Goal: Information Seeking & Learning: Understand process/instructions

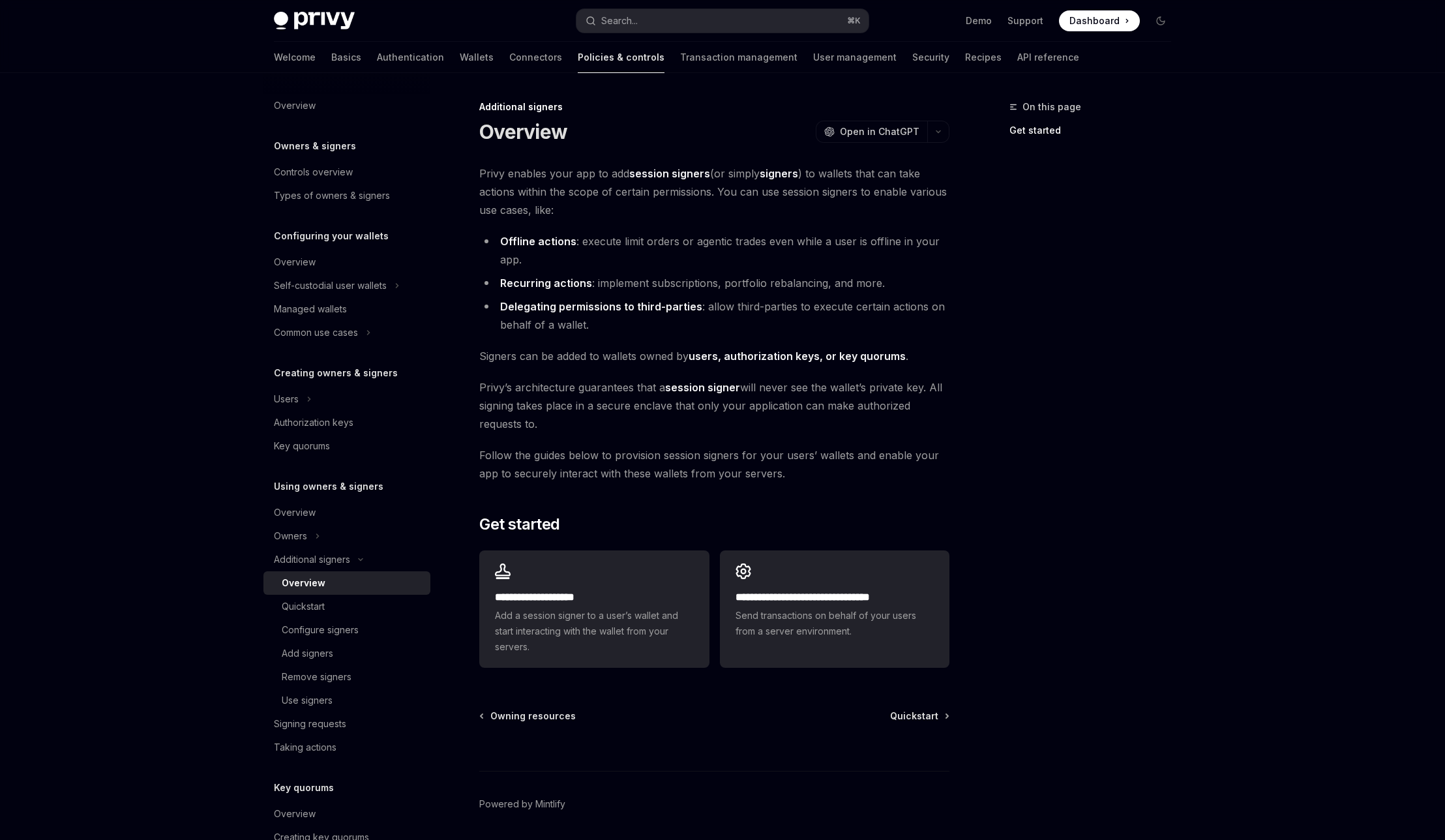
type textarea "*"
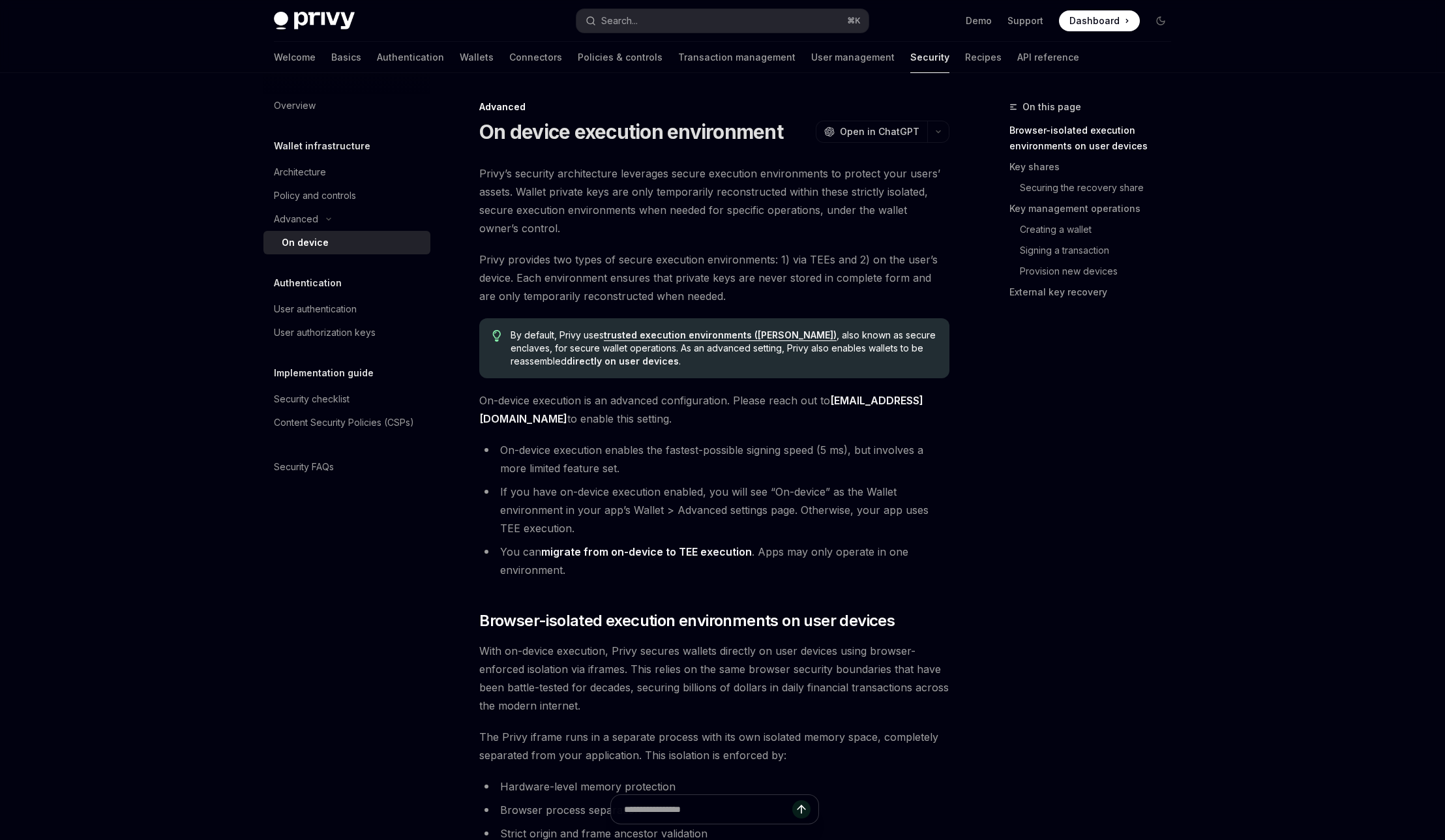
type textarea "*"
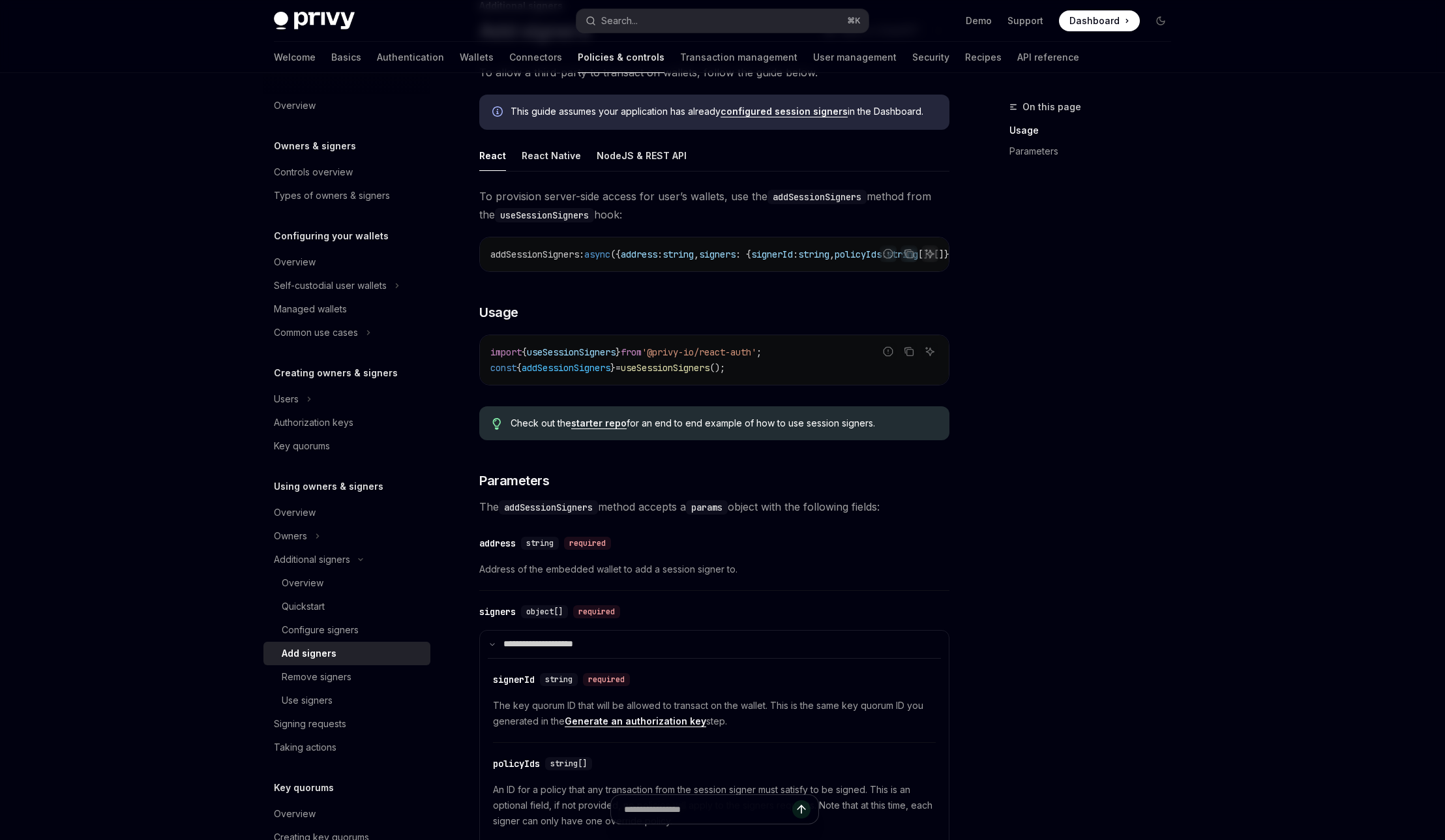
scroll to position [96, 0]
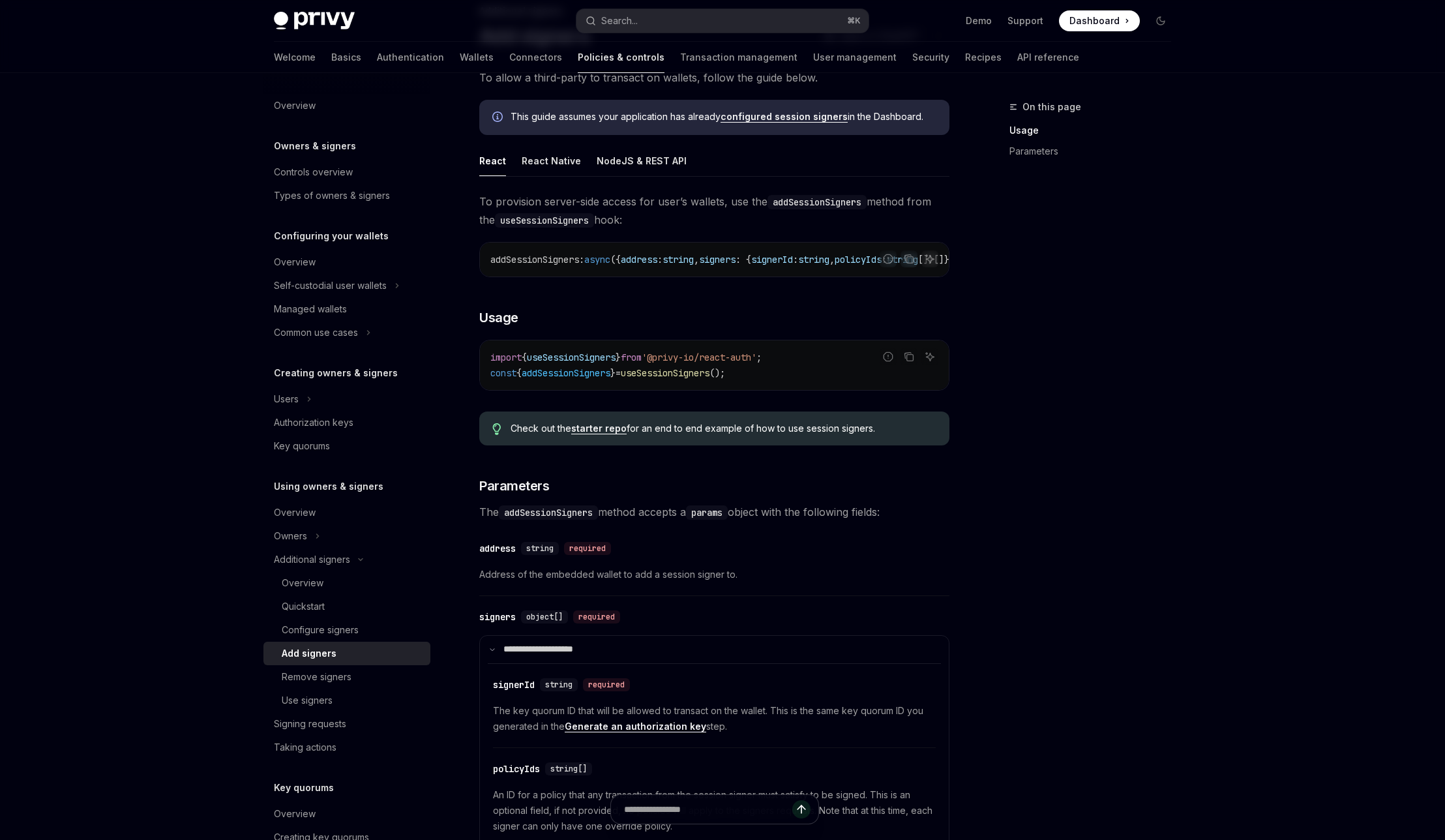
click at [555, 520] on code "addSessionSigners" at bounding box center [549, 511] width 99 height 14
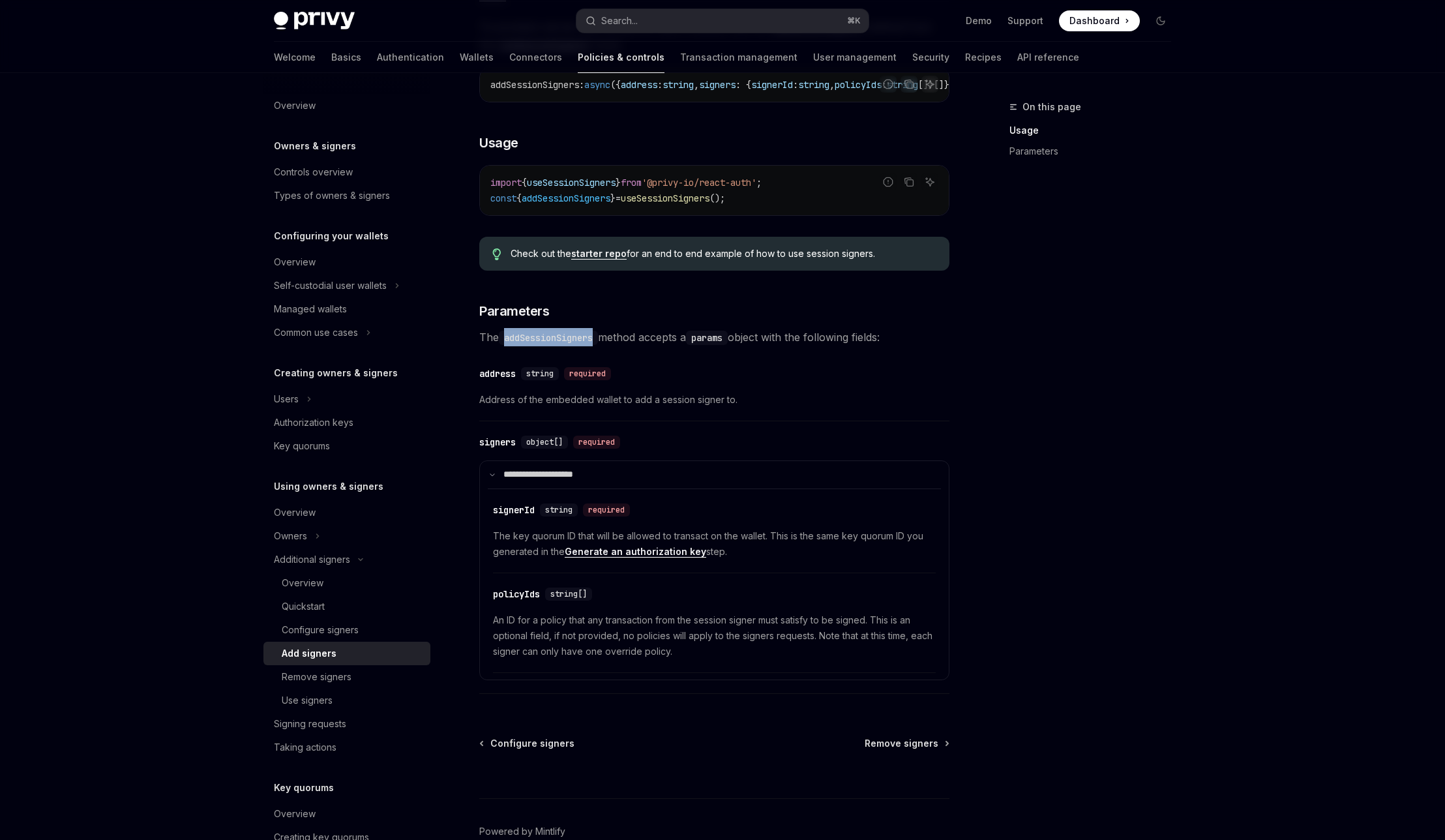
scroll to position [272, 0]
click at [555, 334] on code "addSessionSigners" at bounding box center [549, 335] width 99 height 14
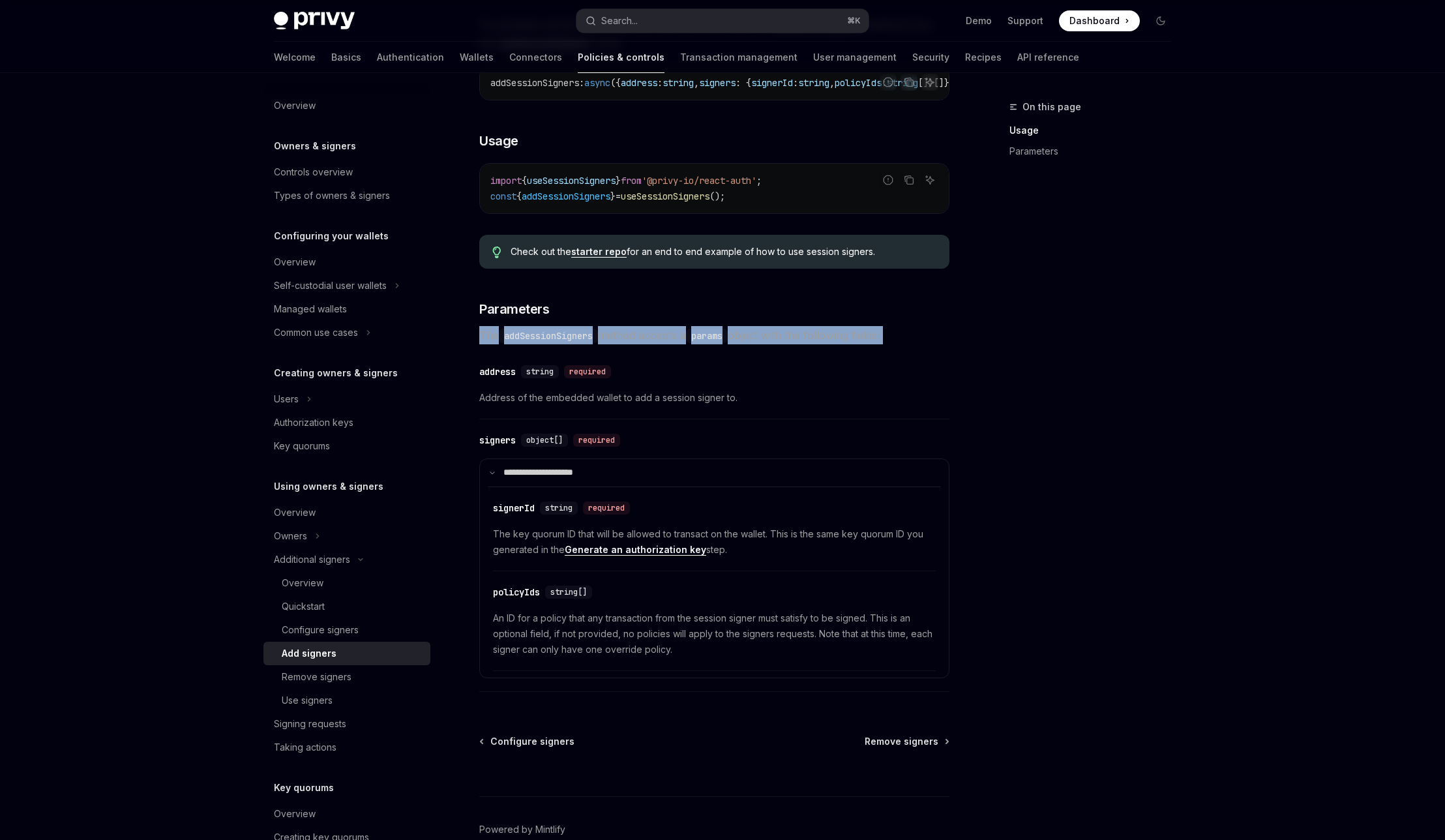
click at [555, 334] on code "addSessionSigners" at bounding box center [549, 335] width 99 height 14
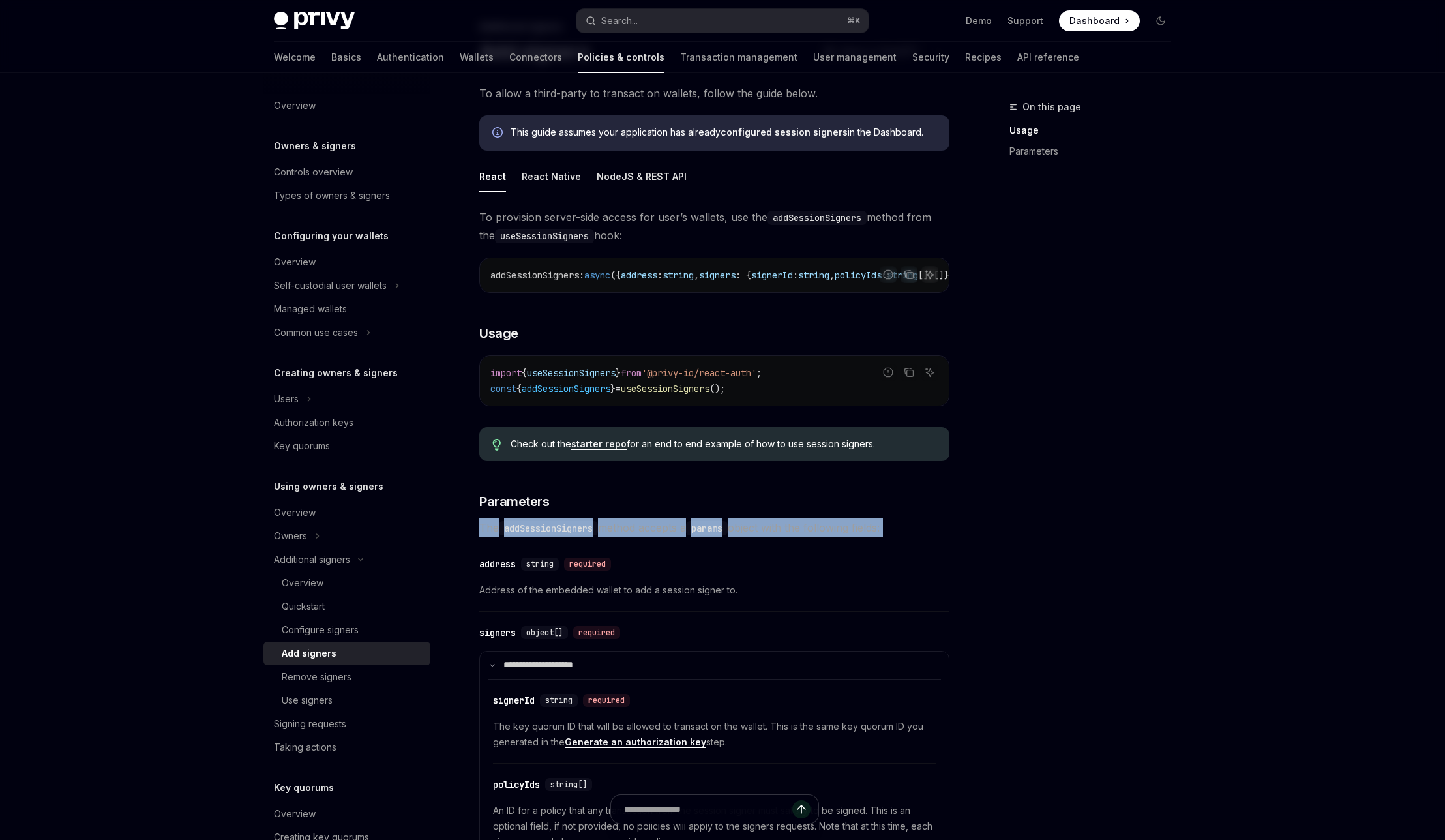
scroll to position [79, 0]
click at [603, 167] on div "NodeJS & REST API" at bounding box center [641, 176] width 90 height 31
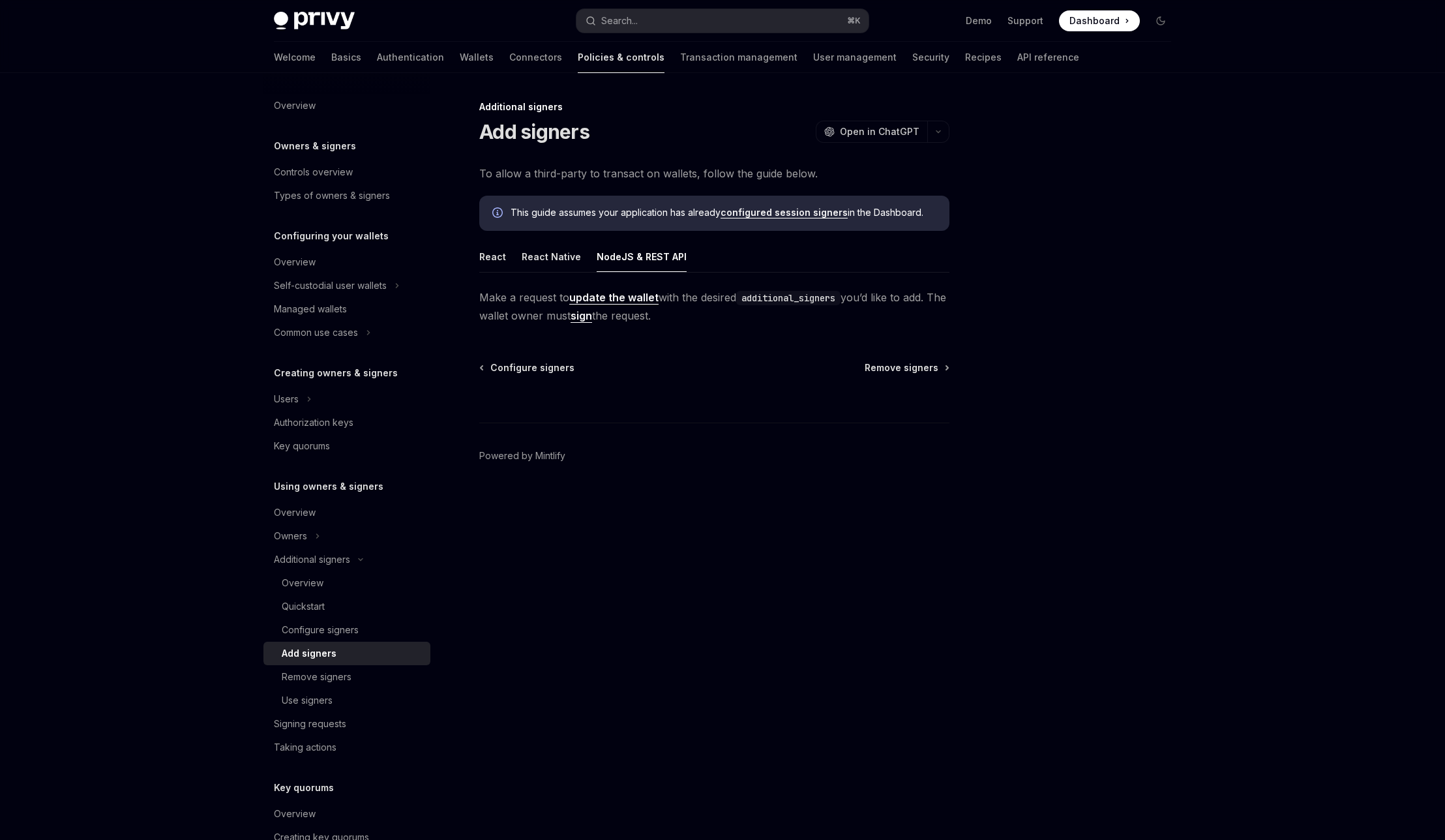
click at [592, 315] on link "sign" at bounding box center [581, 315] width 22 height 14
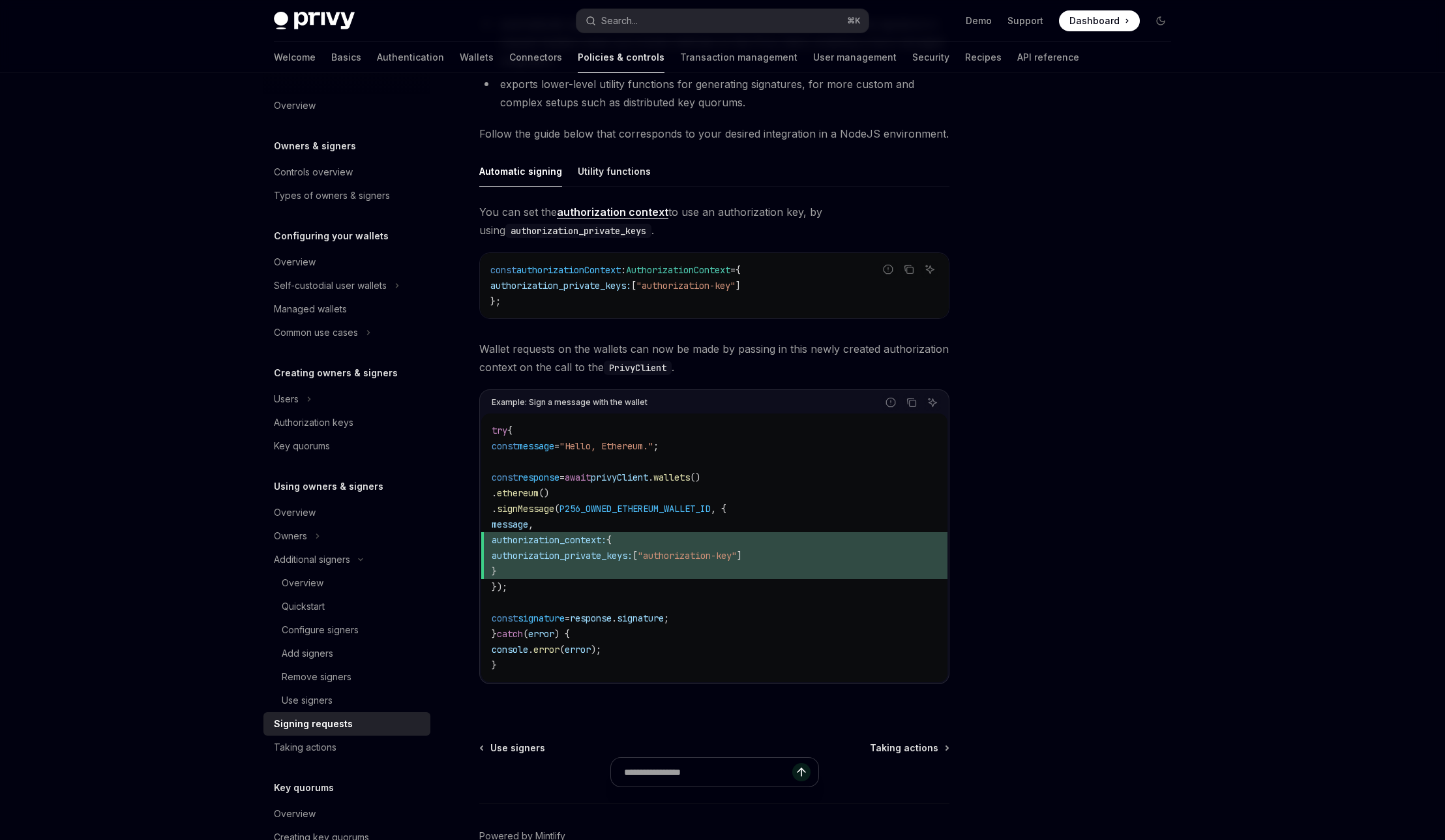
scroll to position [410, 0]
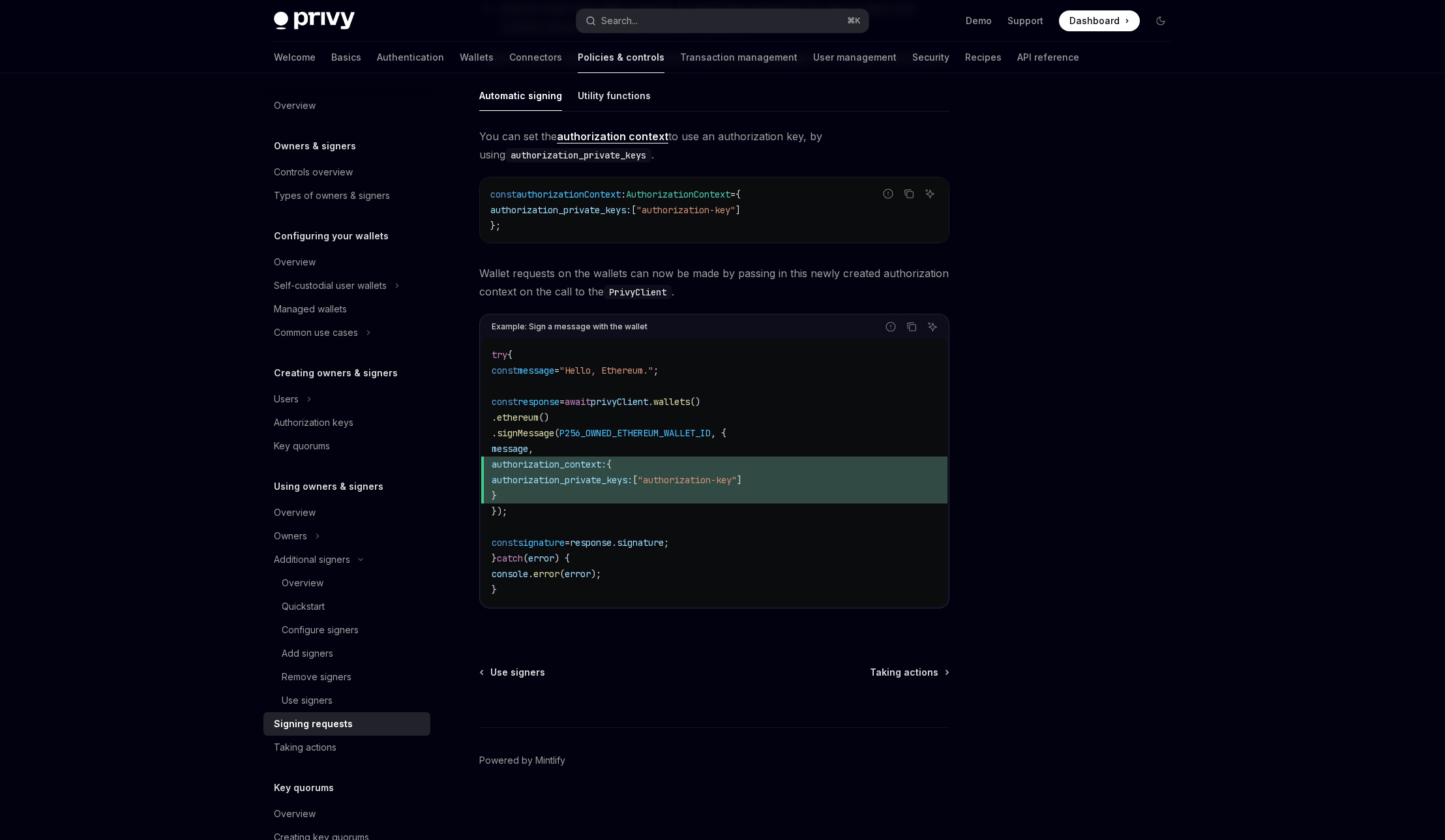
type textarea "*"
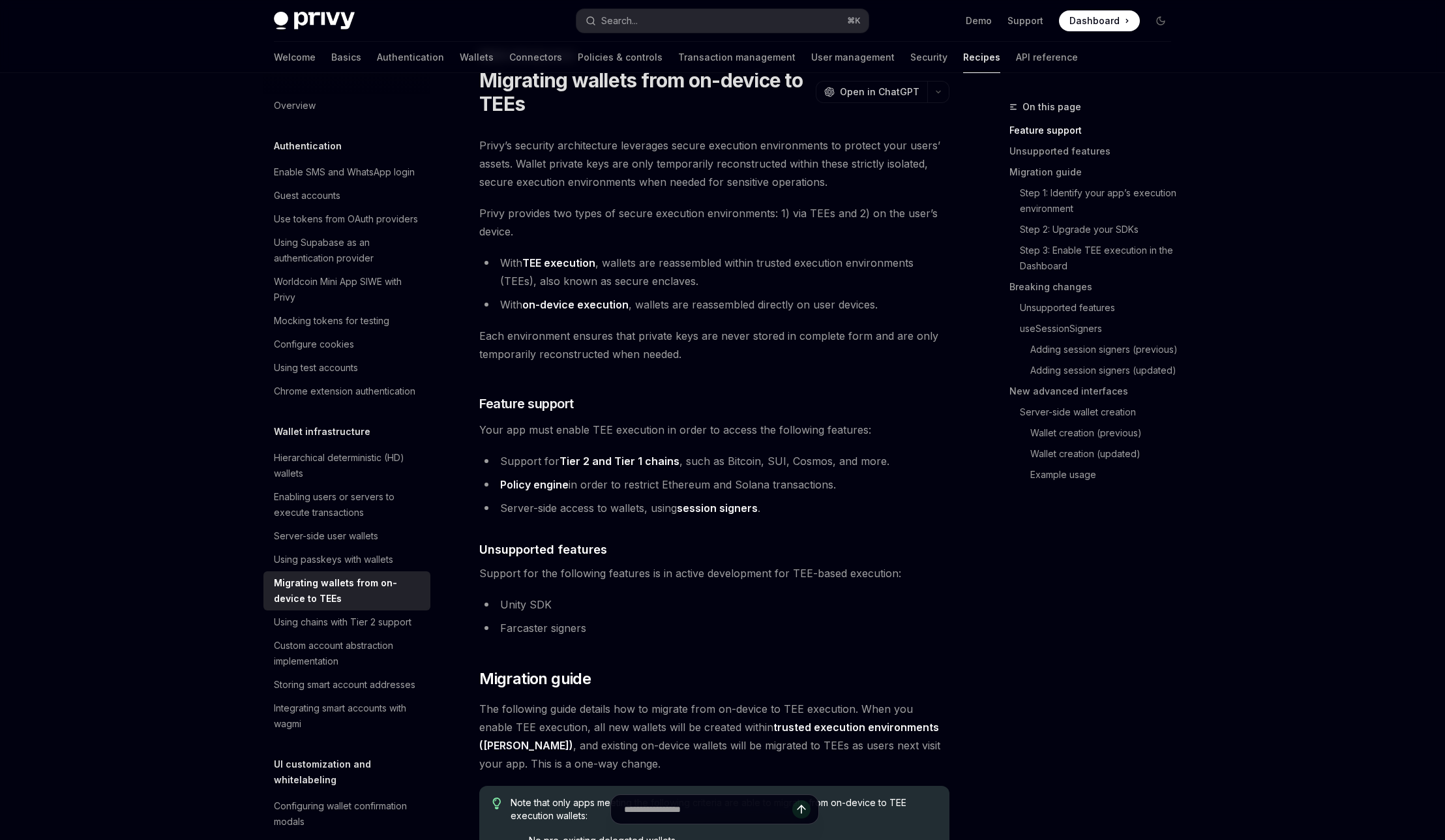
scroll to position [46, 0]
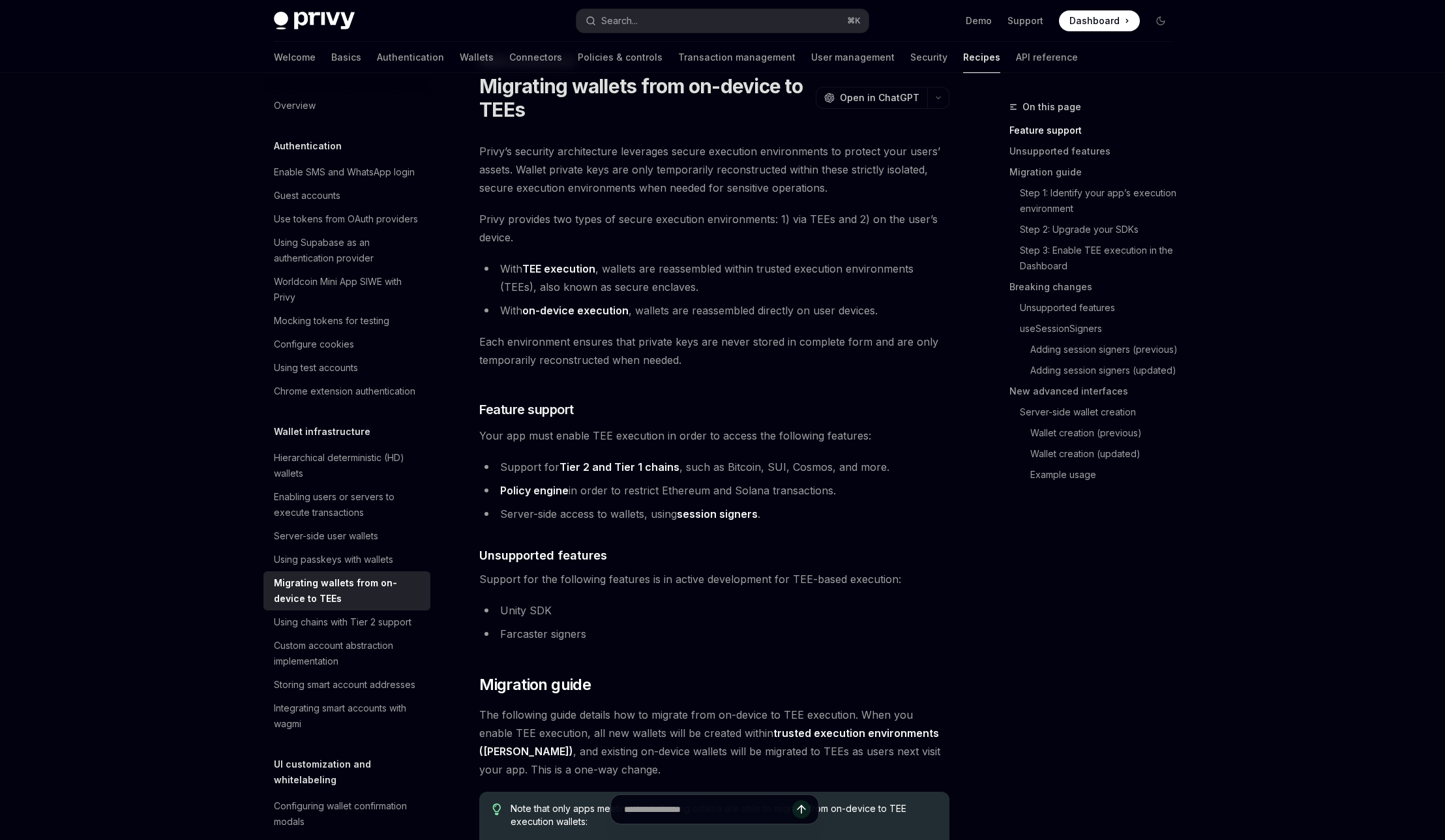
drag, startPoint x: 488, startPoint y: 342, endPoint x: 596, endPoint y: 353, distance: 108.6
click at [591, 349] on span "Each environment ensures that private keys are never stored in complete form an…" at bounding box center [714, 351] width 470 height 36
drag, startPoint x: 670, startPoint y: 349, endPoint x: 697, endPoint y: 346, distance: 27.2
click at [684, 347] on span "Each environment ensures that private keys are never stored in complete form an…" at bounding box center [714, 351] width 470 height 36
click at [699, 346] on span "Each environment ensures that private keys are never stored in complete form an…" at bounding box center [714, 351] width 470 height 36
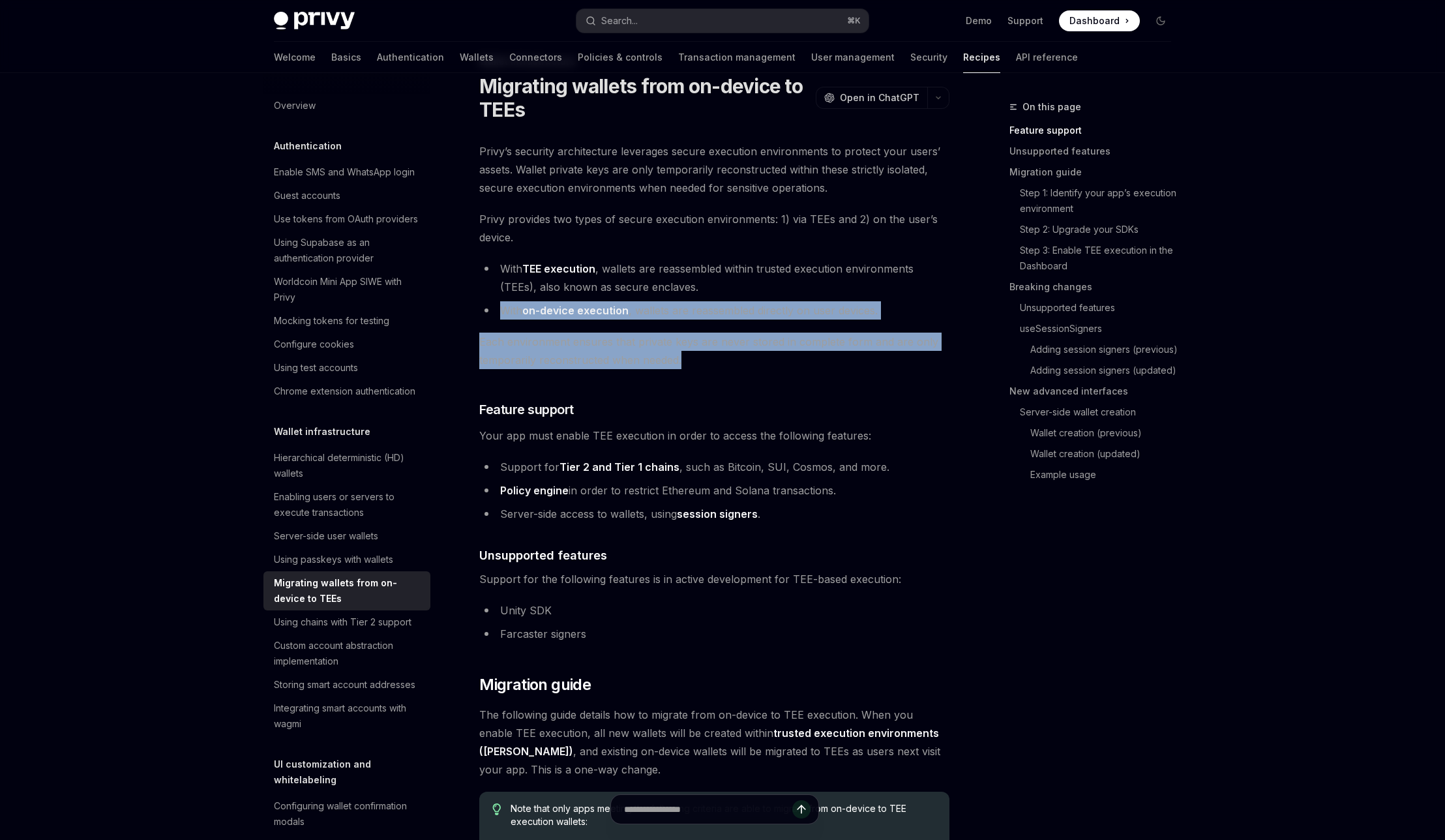
drag, startPoint x: 698, startPoint y: 361, endPoint x: 721, endPoint y: 284, distance: 80.4
click at [721, 284] on li "With TEE execution , wallets are reassembled within trusted execution environme…" at bounding box center [714, 278] width 470 height 36
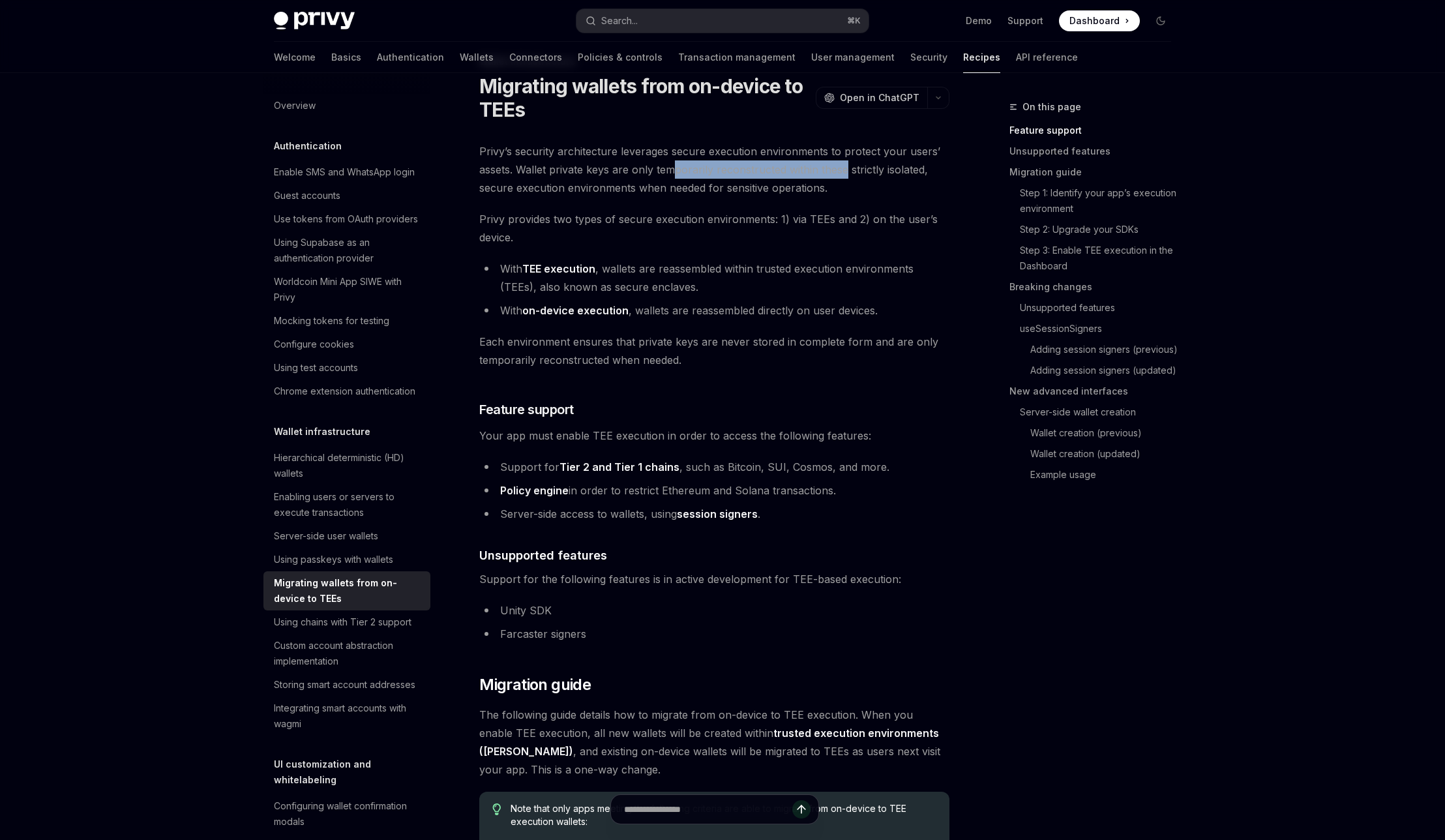
drag, startPoint x: 670, startPoint y: 167, endPoint x: 846, endPoint y: 166, distance: 176.0
click at [846, 166] on span "Privy’s security architecture leverages secure execution environments to protec…" at bounding box center [714, 170] width 470 height 55
click at [536, 170] on span "Privy’s security architecture leverages secure execution environments to protec…" at bounding box center [714, 170] width 470 height 55
click at [294, 540] on div "Server-side user wallets" at bounding box center [326, 535] width 104 height 16
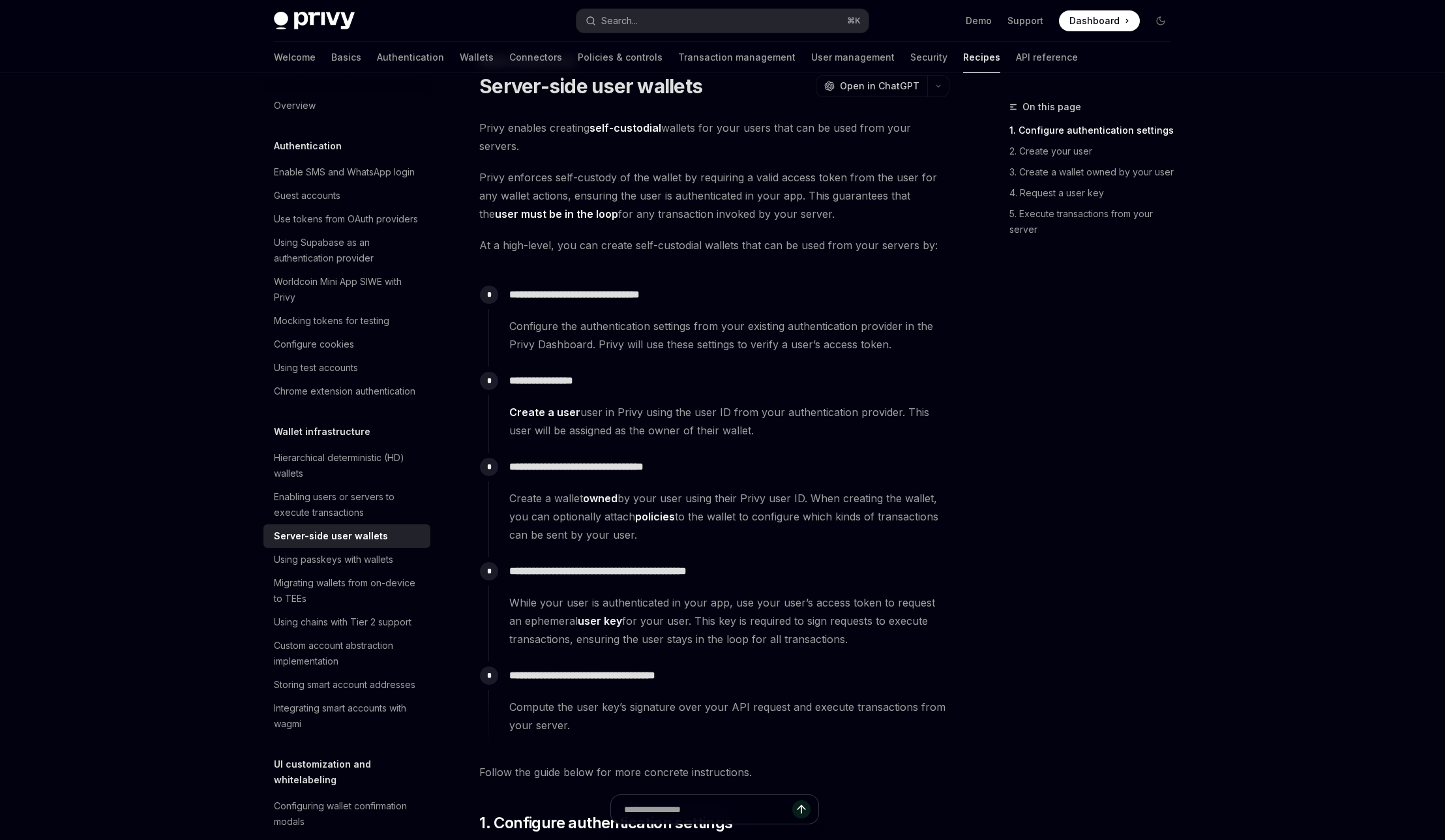
drag, startPoint x: 747, startPoint y: 428, endPoint x: 489, endPoint y: 414, distance: 258.4
click at [489, 414] on div "**********" at bounding box center [718, 403] width 461 height 73
drag, startPoint x: 612, startPoint y: 518, endPoint x: 759, endPoint y: 505, distance: 147.6
click at [759, 504] on span "Create a wallet owned by your user using their Privy user ID. When creating the…" at bounding box center [728, 516] width 439 height 55
click at [759, 505] on span "Create a wallet owned by your user using their Privy user ID. When creating the…" at bounding box center [728, 516] width 439 height 55
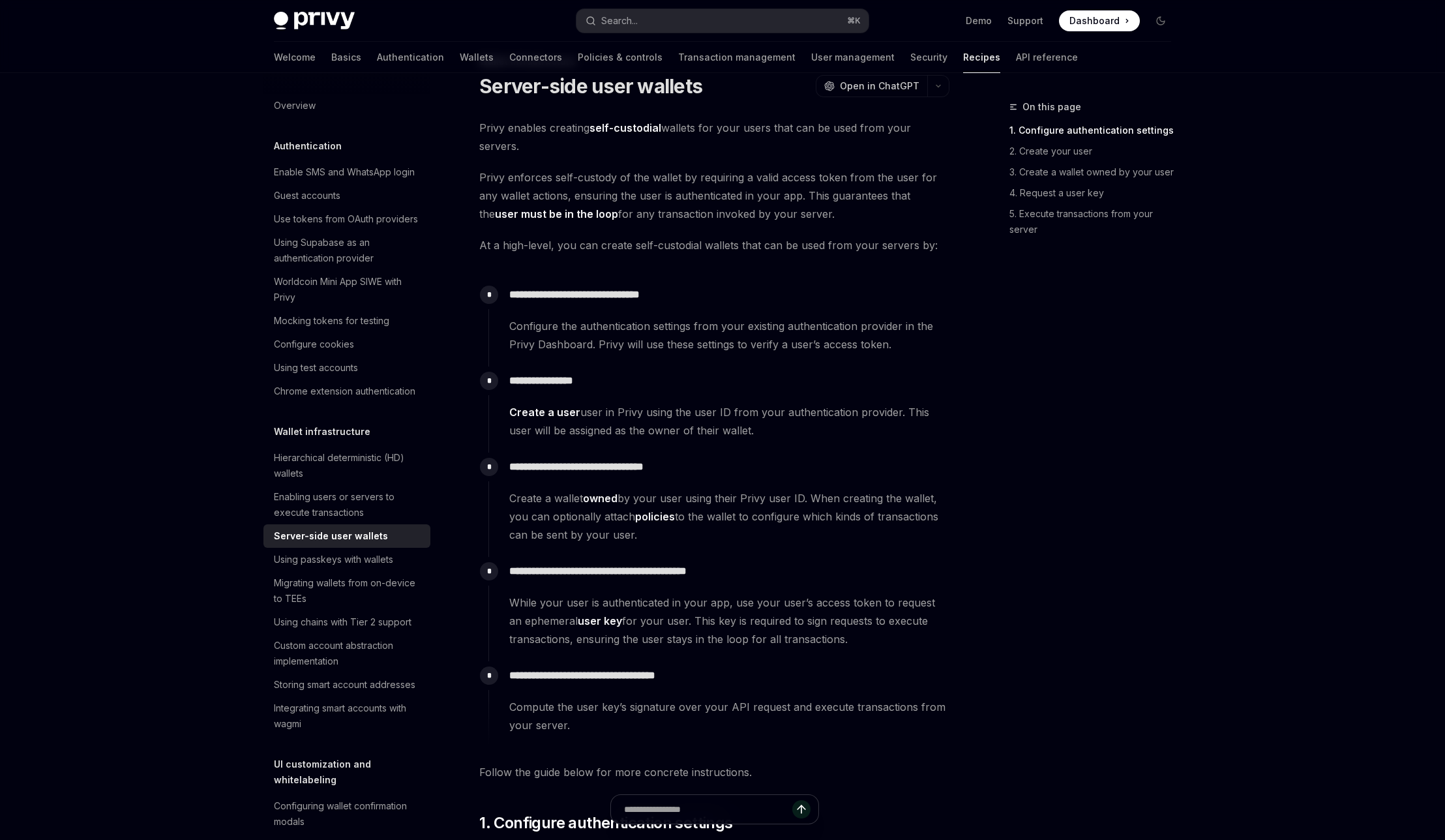
drag, startPoint x: 637, startPoint y: 537, endPoint x: 518, endPoint y: 475, distance: 134.2
click at [518, 475] on div "**********" at bounding box center [718, 498] width 461 height 91
click at [583, 492] on span "Create a wallet owned by your user using their Privy user ID. When creating the…" at bounding box center [728, 516] width 439 height 55
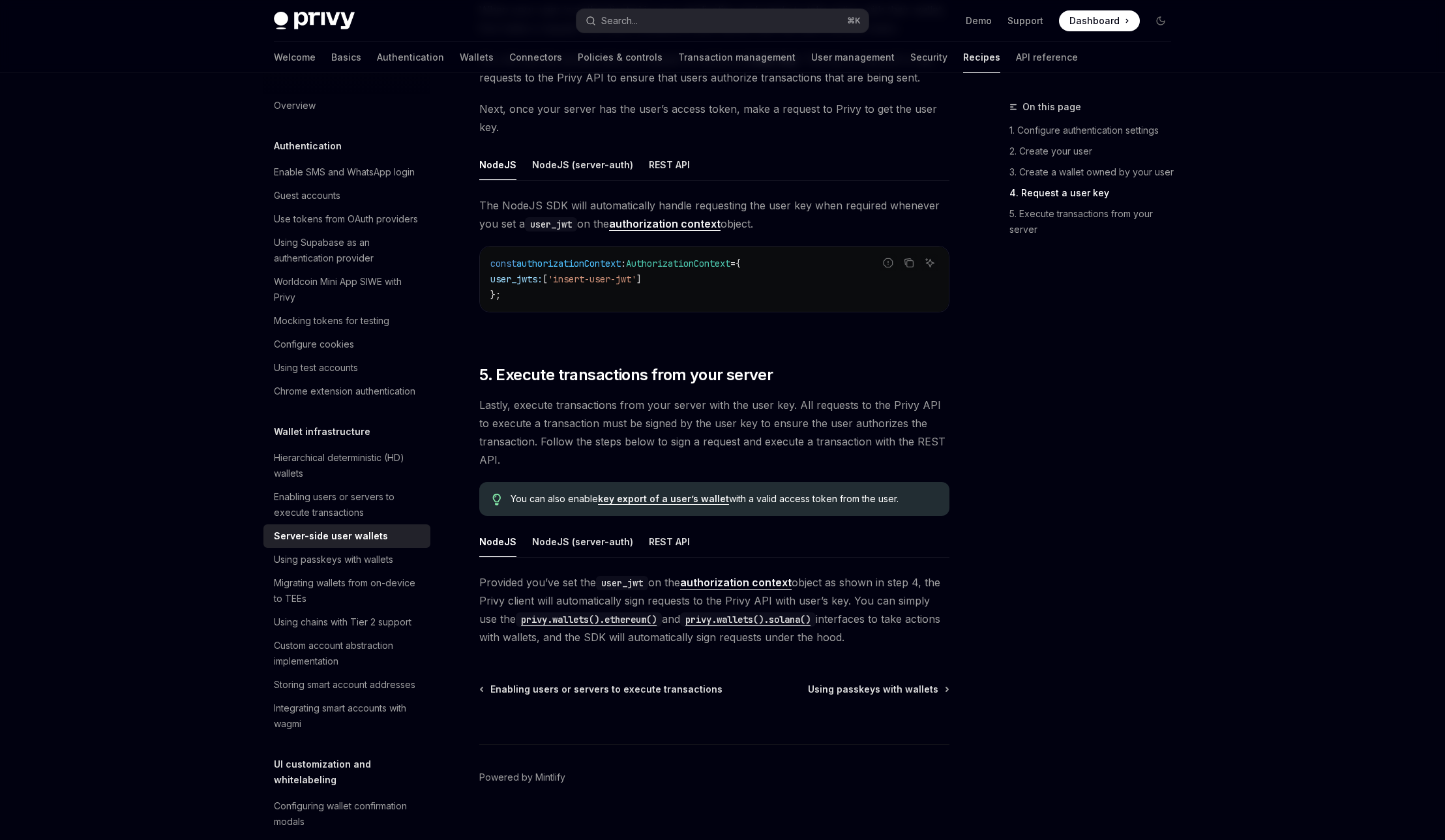
scroll to position [2084, 0]
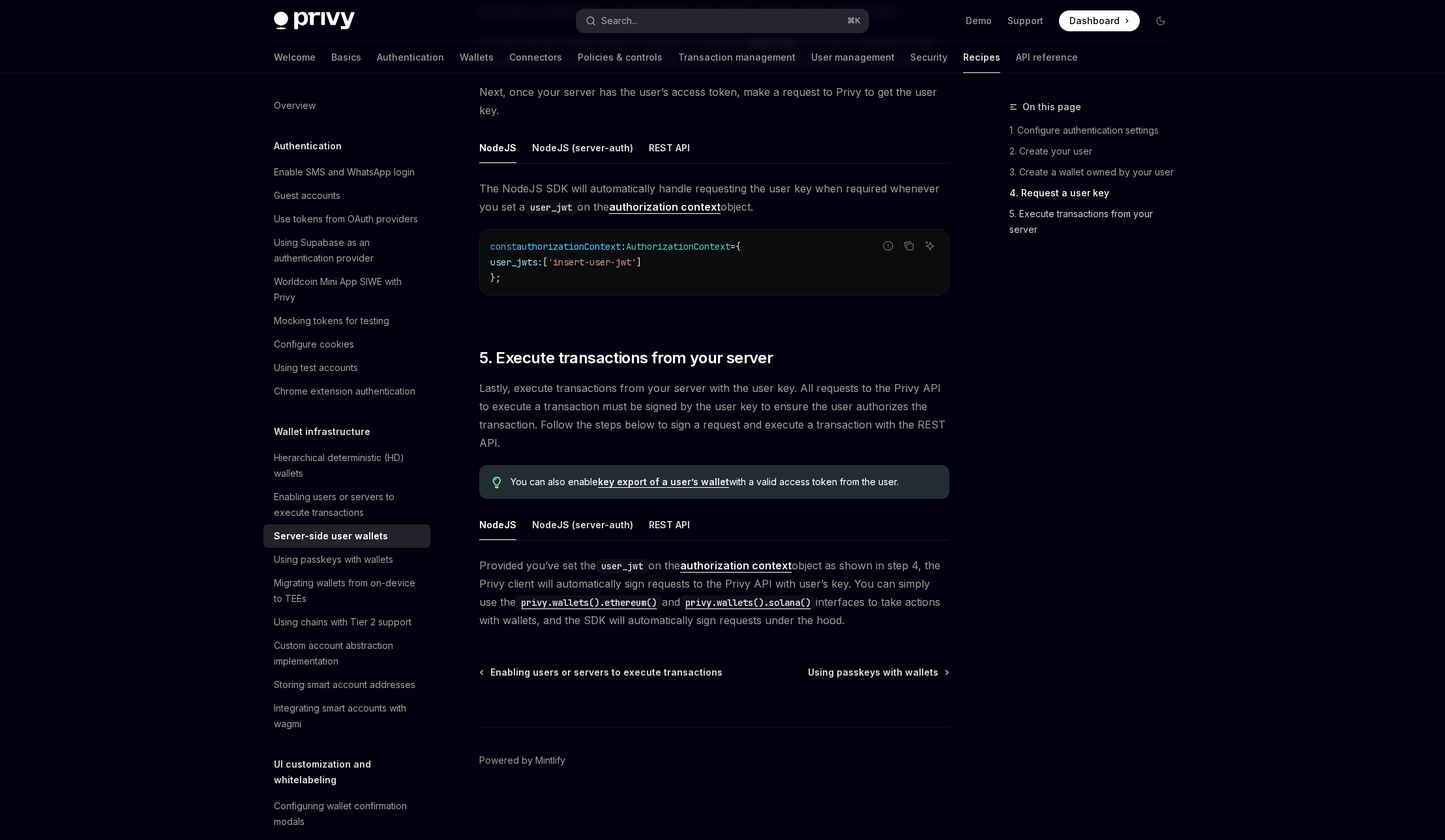
click at [1139, 218] on link "5. Execute transactions from your server" at bounding box center [1095, 222] width 172 height 36
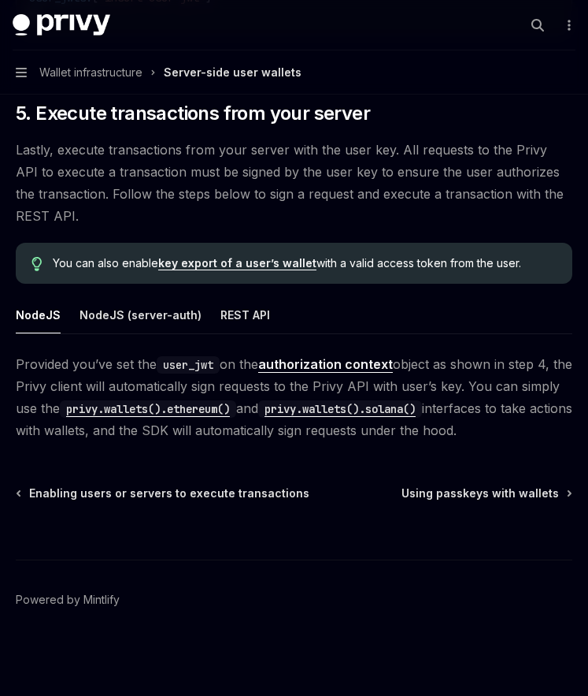
scroll to position [2819, 0]
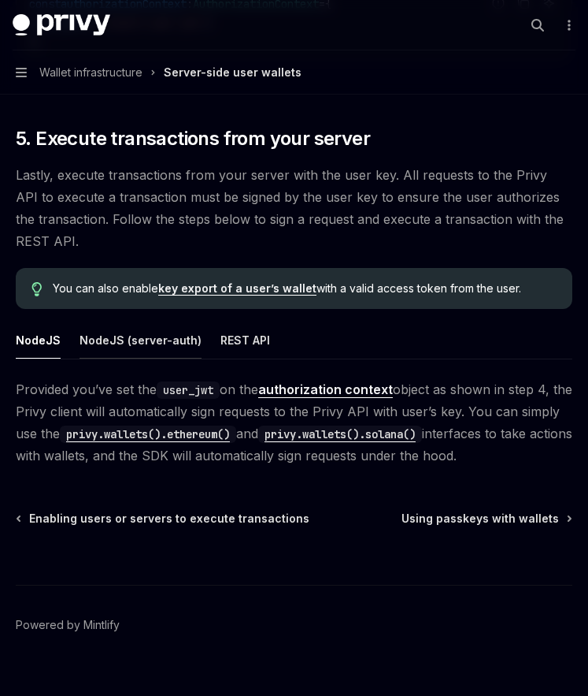
click at [152, 336] on div "NodeJS (server-auth)" at bounding box center [141, 339] width 122 height 37
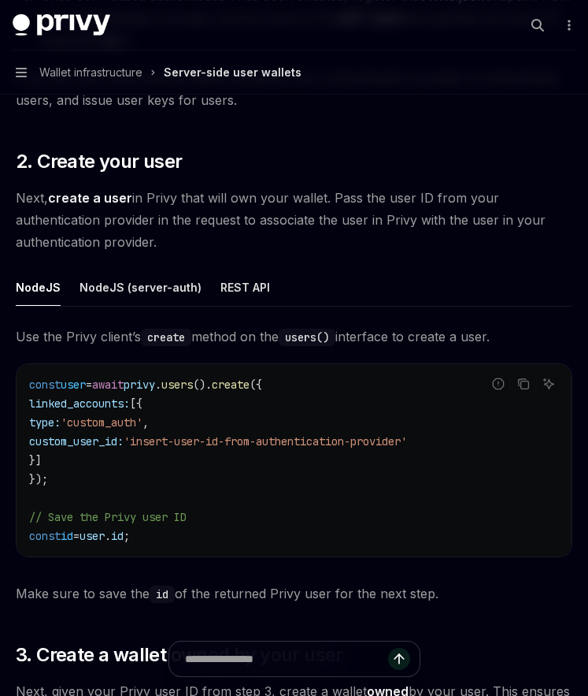
scroll to position [1343, 0]
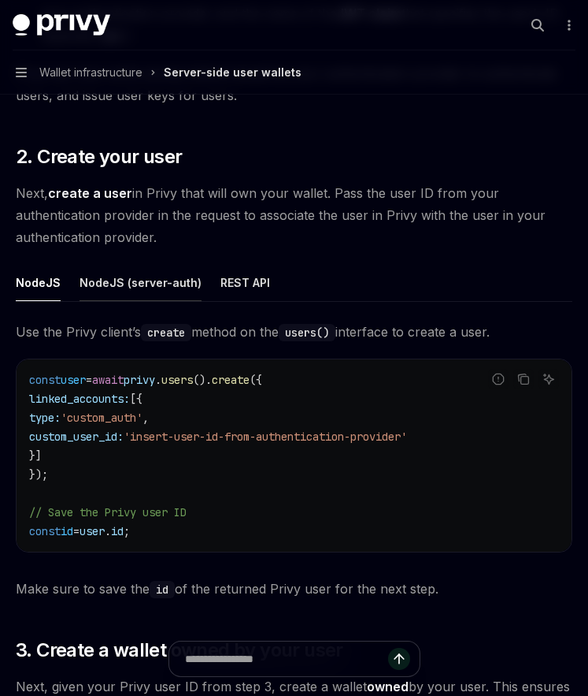
click at [169, 280] on div "NodeJS (server-auth)" at bounding box center [141, 282] width 122 height 37
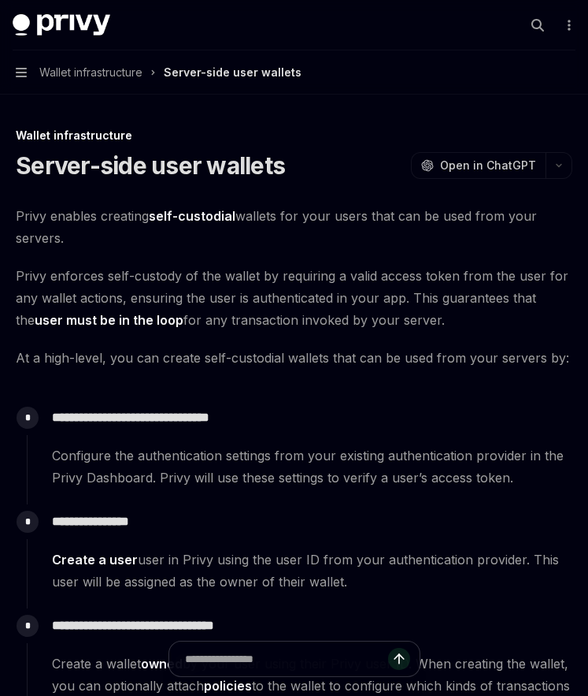
click at [84, 68] on span "Wallet infrastructure" at bounding box center [90, 72] width 103 height 19
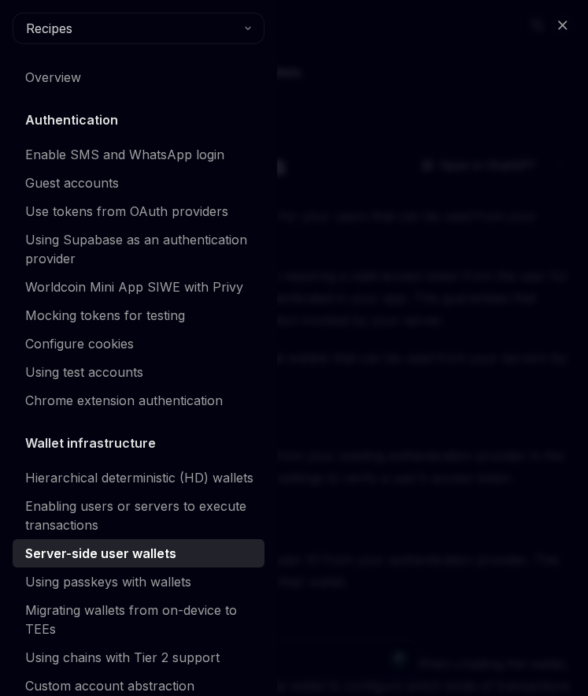
type textarea "*"
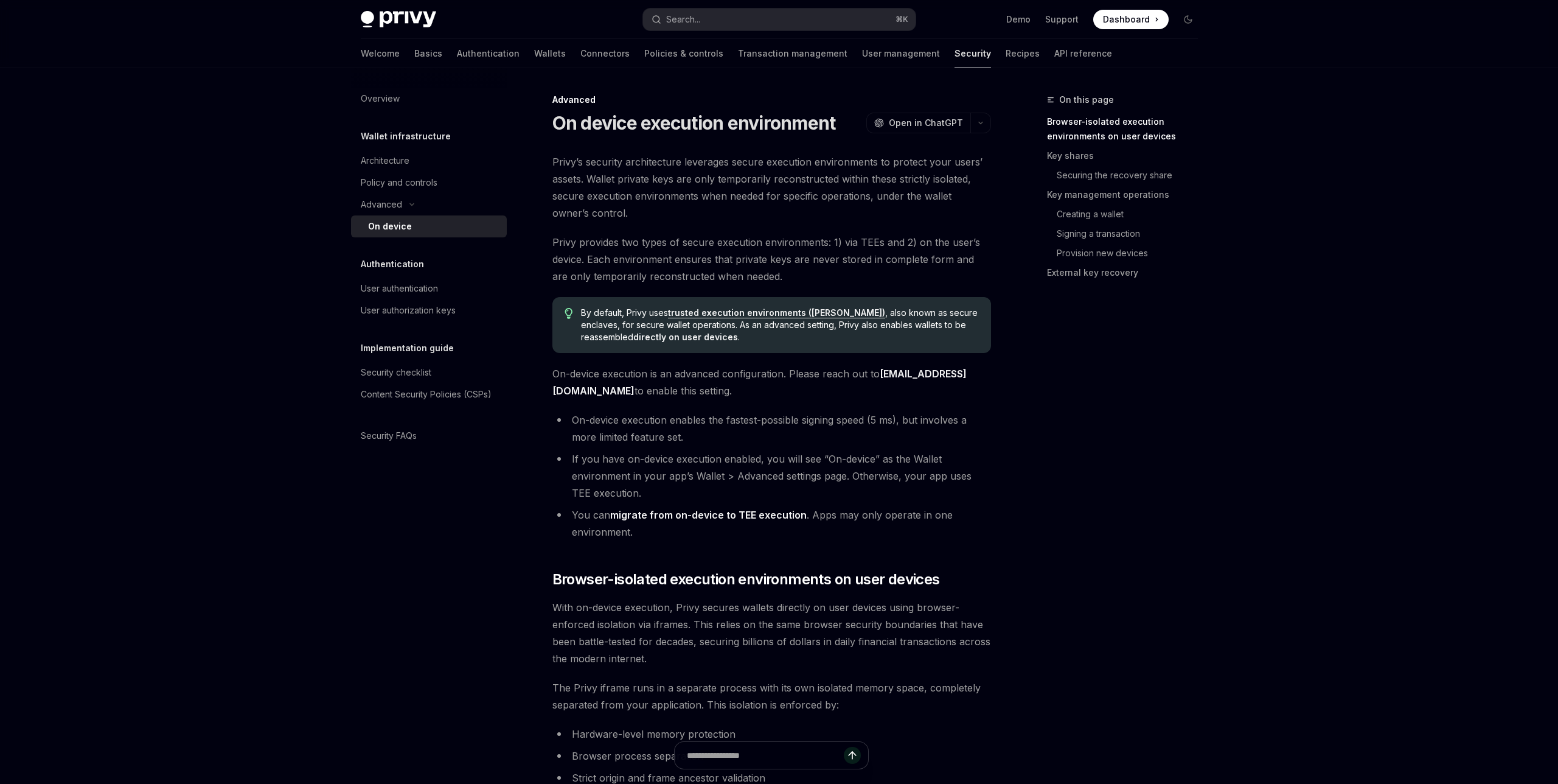
type textarea "*"
